Goal: Obtain resource: Obtain resource

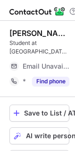
scroll to position [214, 68]
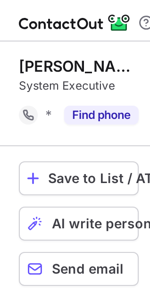
scroll to position [190, 150]
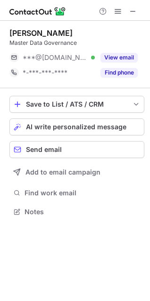
scroll to position [205, 150]
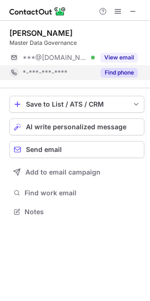
click at [112, 72] on button "Find phone" at bounding box center [119, 72] width 37 height 9
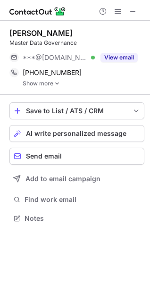
scroll to position [212, 150]
click at [57, 81] on img at bounding box center [57, 83] width 6 height 7
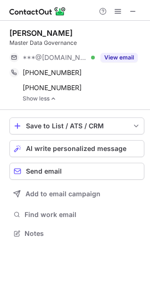
scroll to position [227, 150]
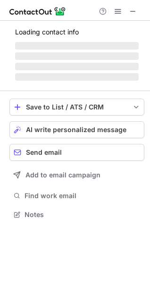
scroll to position [214, 150]
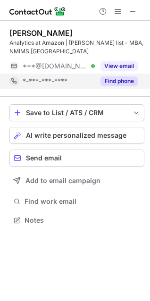
click at [111, 84] on button "Find phone" at bounding box center [119, 81] width 37 height 9
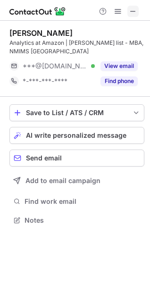
click at [132, 8] on span at bounding box center [133, 12] width 8 height 8
